Goal: Book appointment/travel/reservation

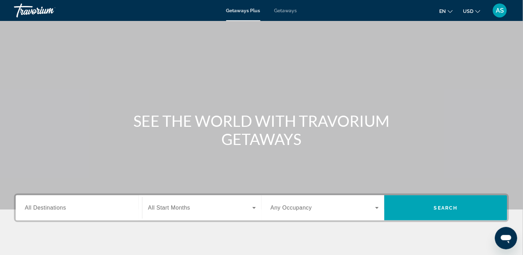
click at [95, 207] on input "Destination All Destinations" at bounding box center [79, 208] width 108 height 8
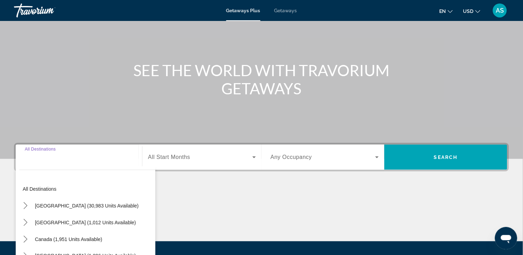
scroll to position [122, 0]
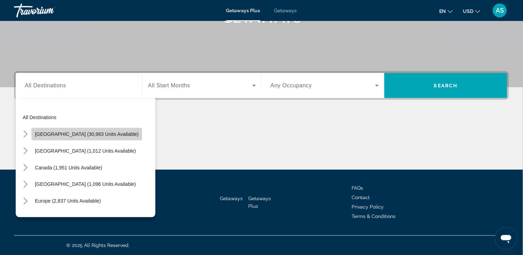
click at [100, 136] on span "[GEOGRAPHIC_DATA] (30,983 units available)" at bounding box center [87, 134] width 104 height 6
type input "**********"
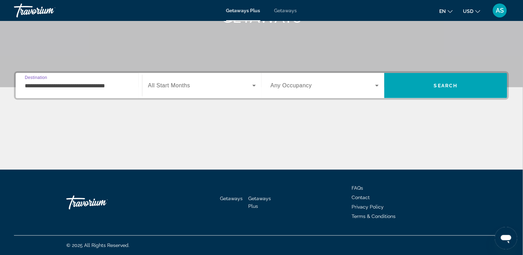
click at [201, 84] on span "Search widget" at bounding box center [200, 85] width 104 height 8
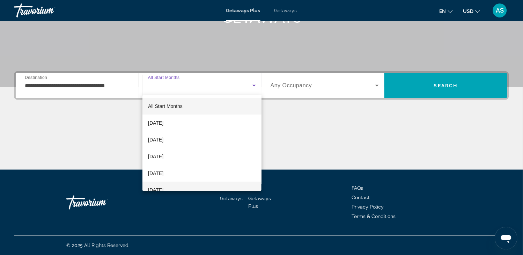
click at [163, 186] on span "[DATE]" at bounding box center [155, 190] width 15 height 8
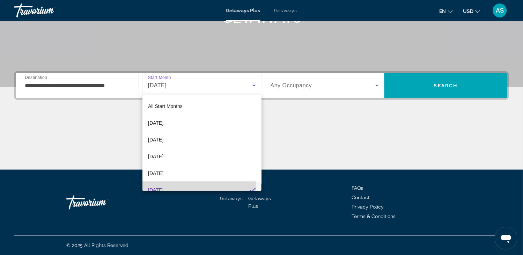
scroll to position [7, 0]
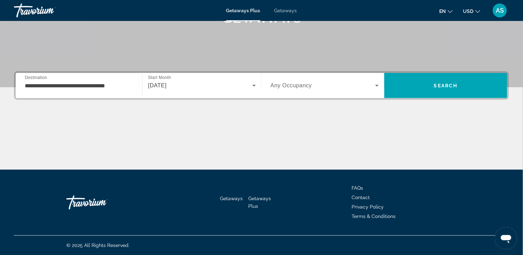
click at [312, 89] on div "Search widget" at bounding box center [325, 86] width 108 height 20
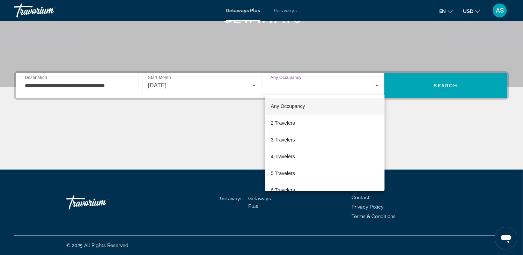
scroll to position [77, 0]
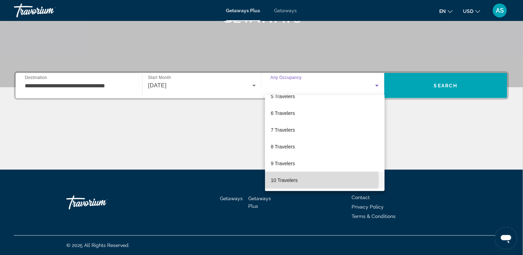
click at [307, 179] on mat-option "10 Travelers" at bounding box center [325, 180] width 120 height 17
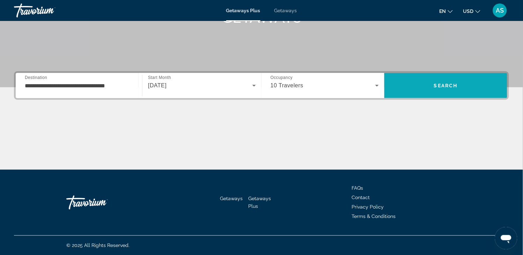
click at [436, 89] on span "Search" at bounding box center [446, 85] width 123 height 17
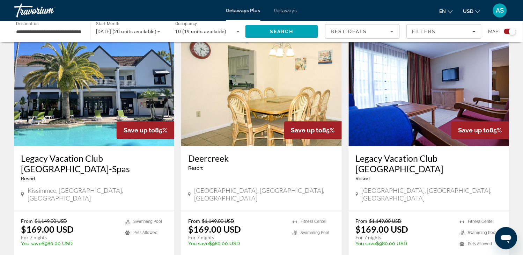
scroll to position [264, 0]
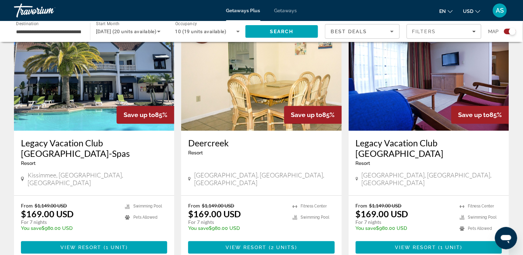
click at [95, 95] on img "Main content" at bounding box center [94, 75] width 160 height 112
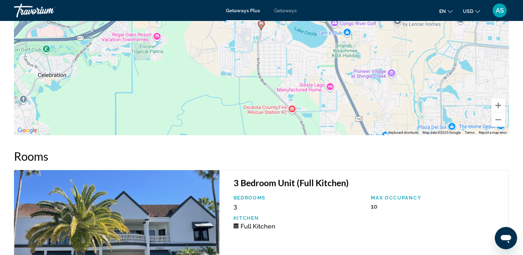
scroll to position [1216, 0]
